Goal: Use online tool/utility: Utilize a website feature to perform a specific function

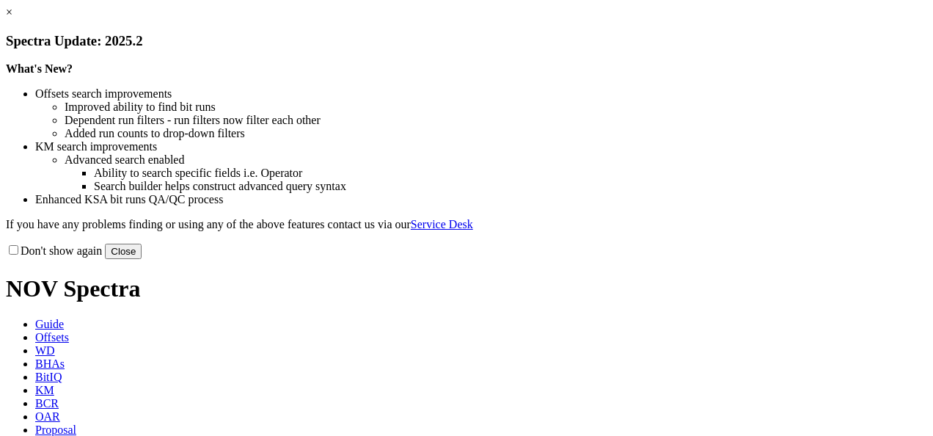
click at [142, 259] on button "Close" at bounding box center [123, 250] width 37 height 15
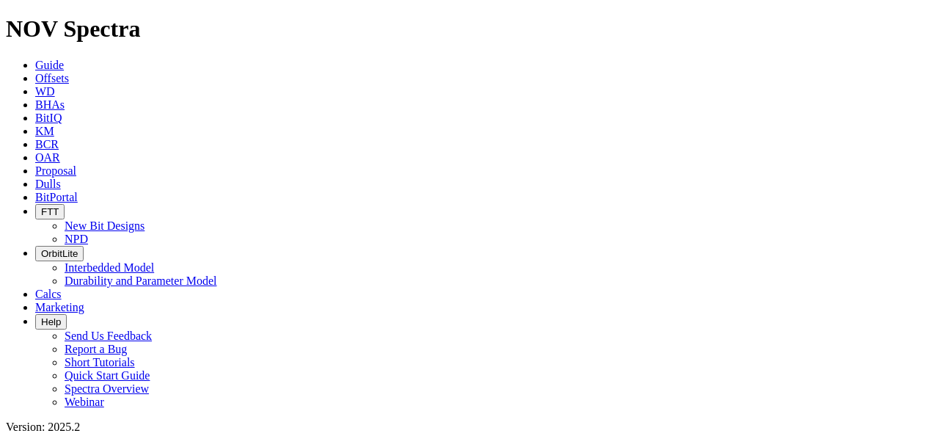
type input "9.5"
type input "400"
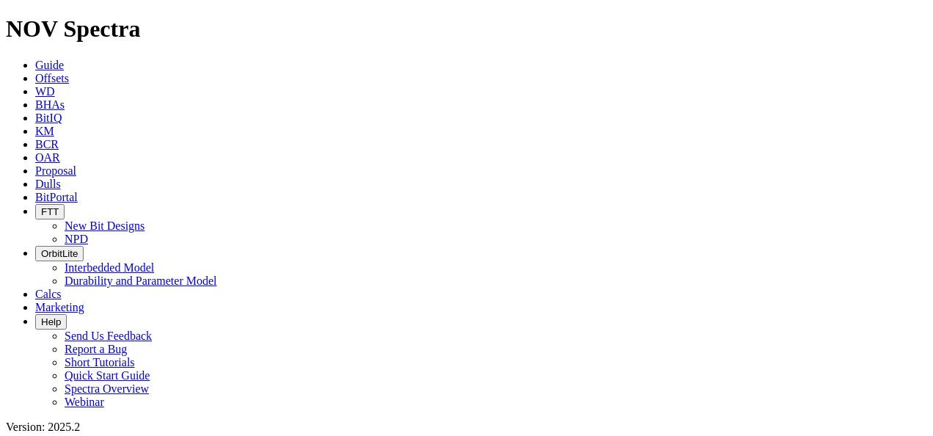
type input "800"
radio input "true"
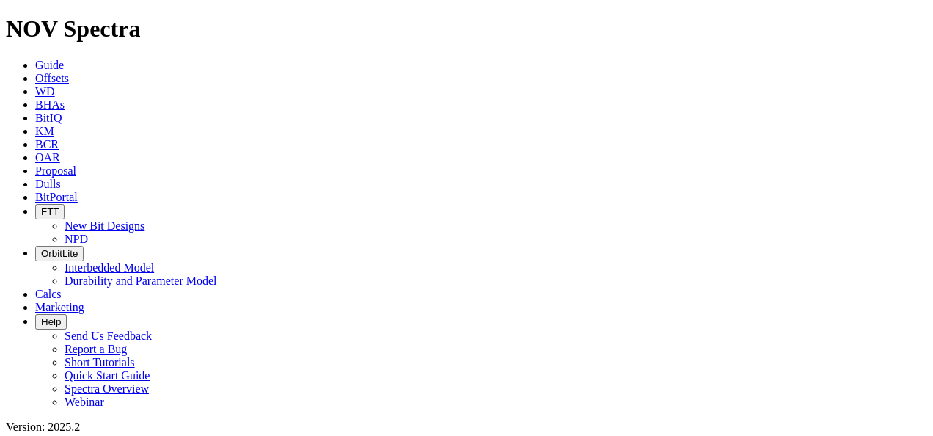
radio input "false"
radio input "true"
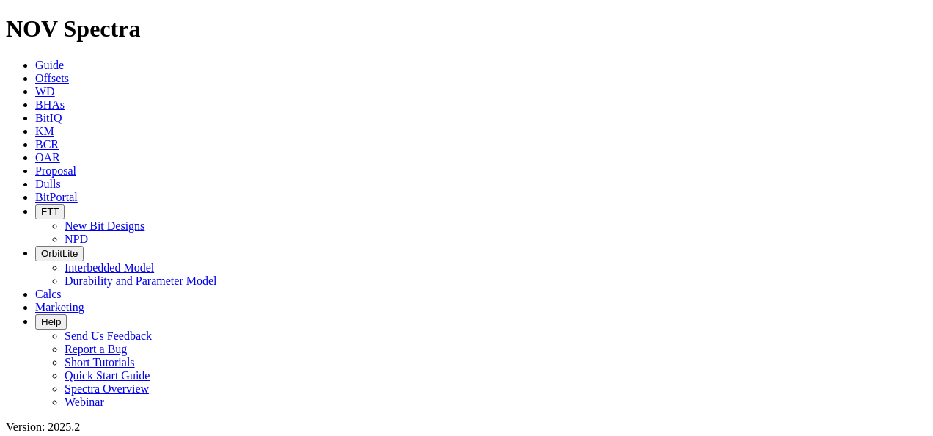
drag, startPoint x: 92, startPoint y: 223, endPoint x: 35, endPoint y: 233, distance: 58.1
drag, startPoint x: 86, startPoint y: 230, endPoint x: 42, endPoint y: 226, distance: 44.2
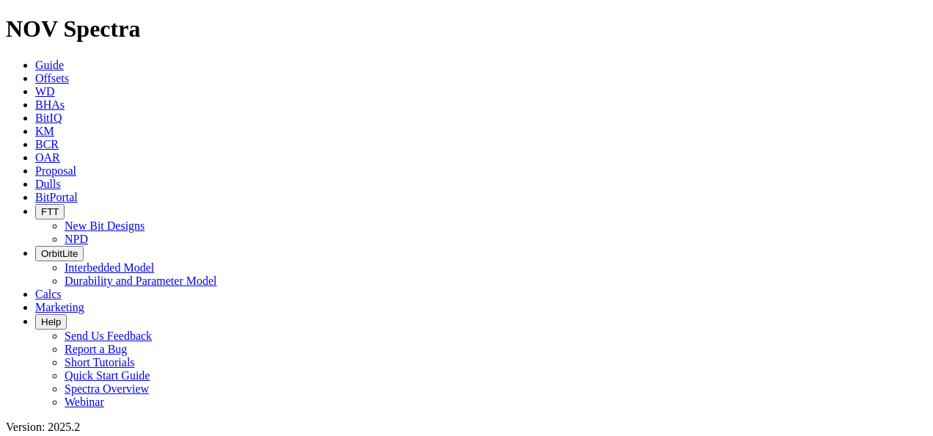
type input "13"
type input "20"
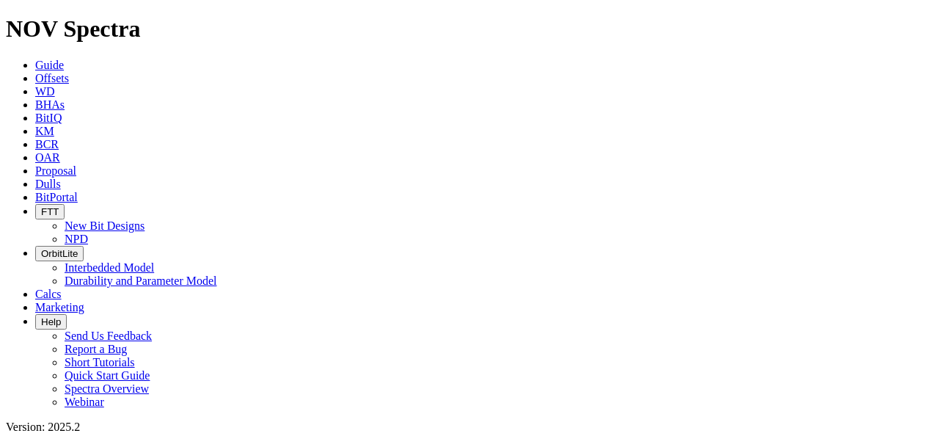
type input "120"
type input "10"
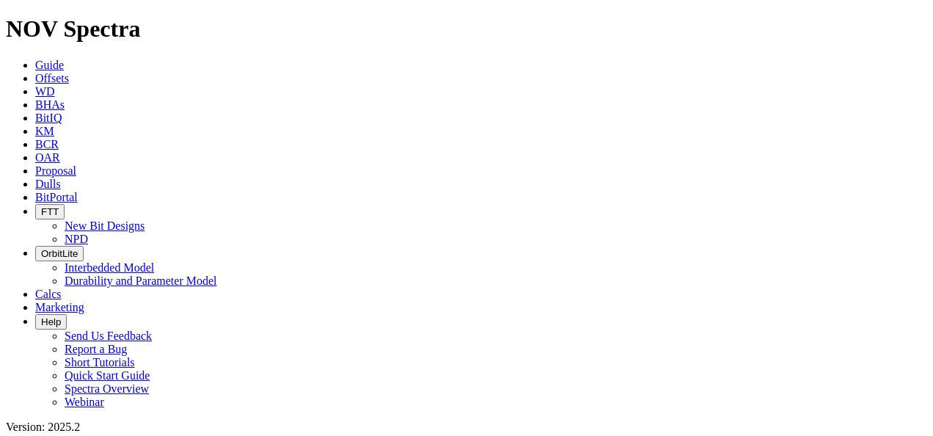
type input "500"
type input "0"
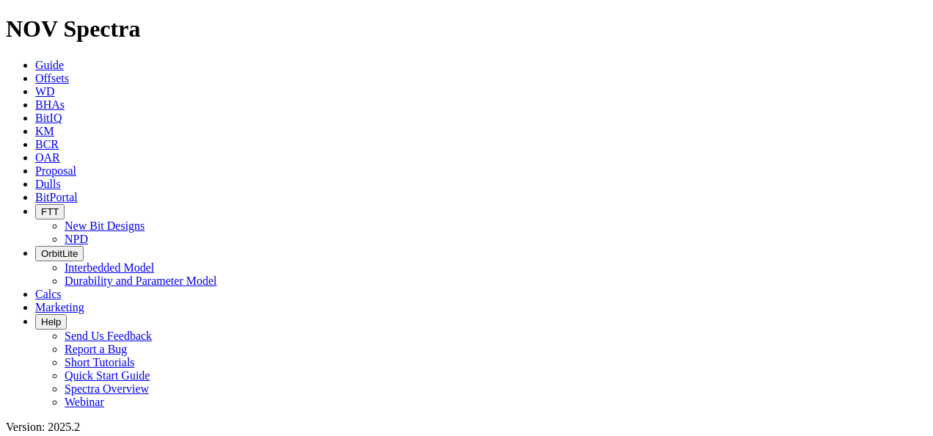
type input "130"
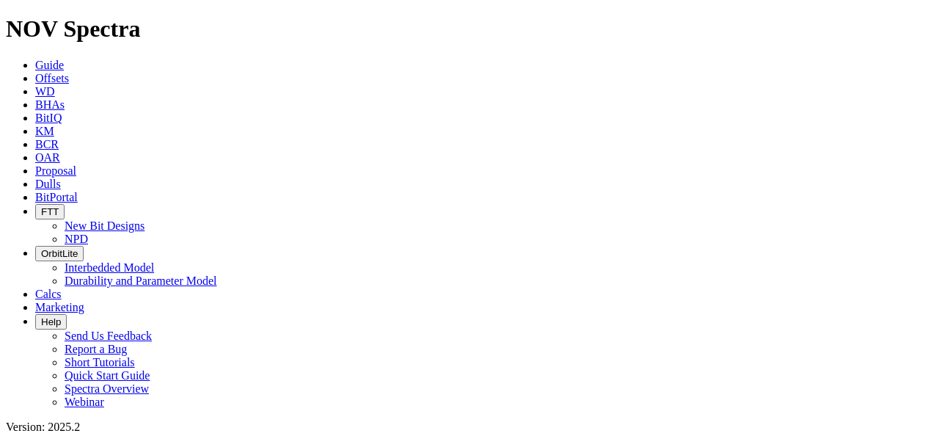
type input "15"
drag, startPoint x: 78, startPoint y: 323, endPoint x: 87, endPoint y: 329, distance: 10.6
type input "120"
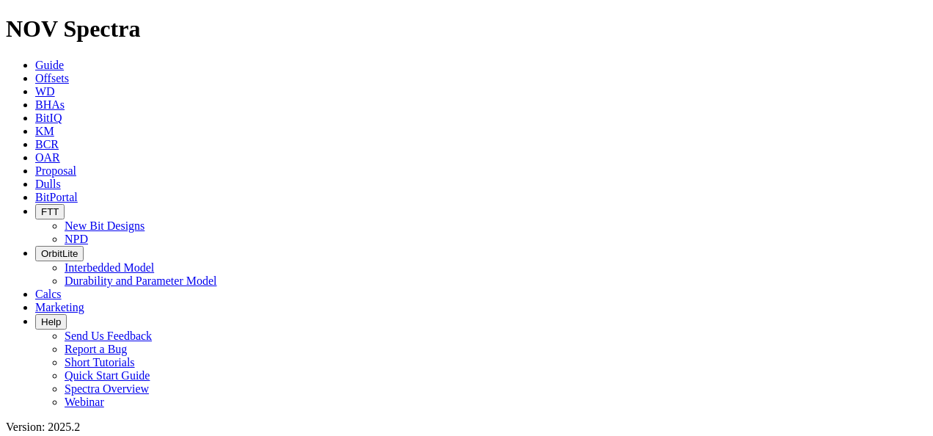
scroll to position [221, 0]
type input "16"
